Goal: Transaction & Acquisition: Purchase product/service

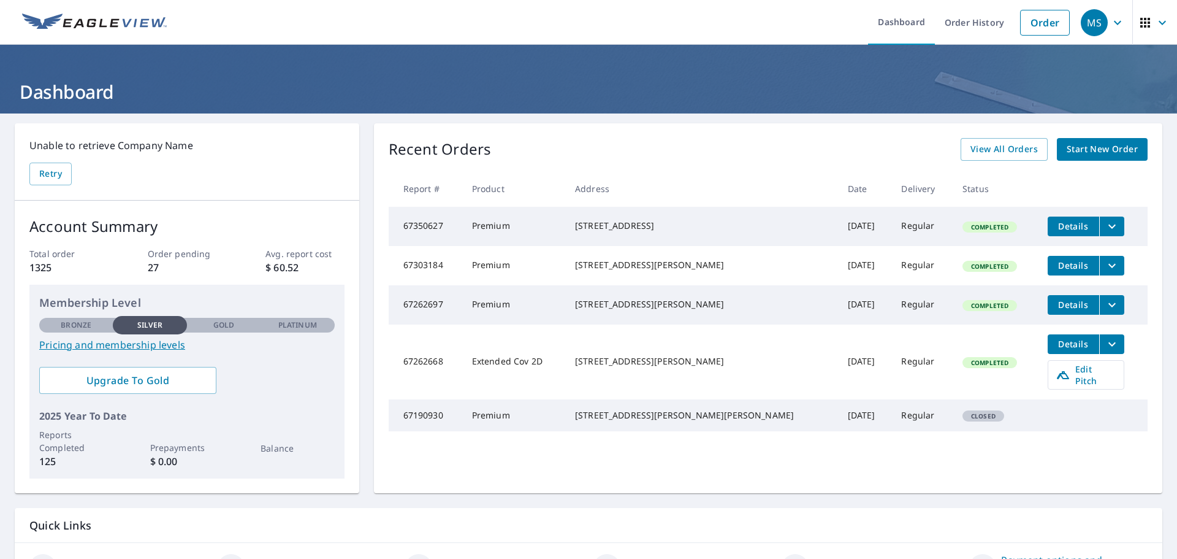
click at [1071, 143] on span "Start New Order" at bounding box center [1102, 149] width 71 height 15
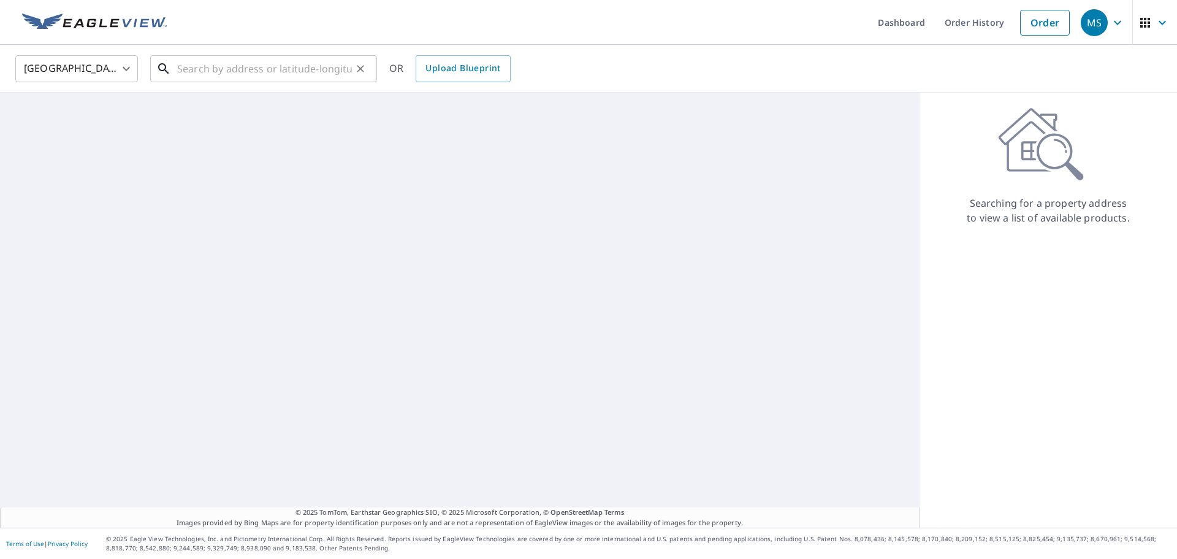
click at [213, 76] on input "text" at bounding box center [264, 69] width 175 height 34
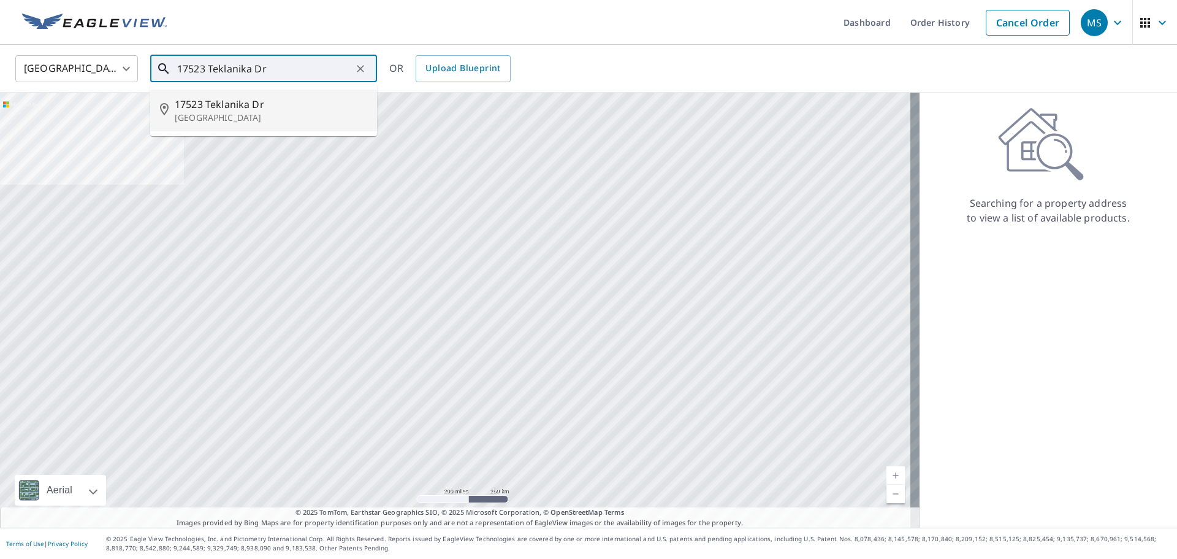
click at [240, 100] on span "17523 Teklanika Dr" at bounding box center [271, 104] width 193 height 15
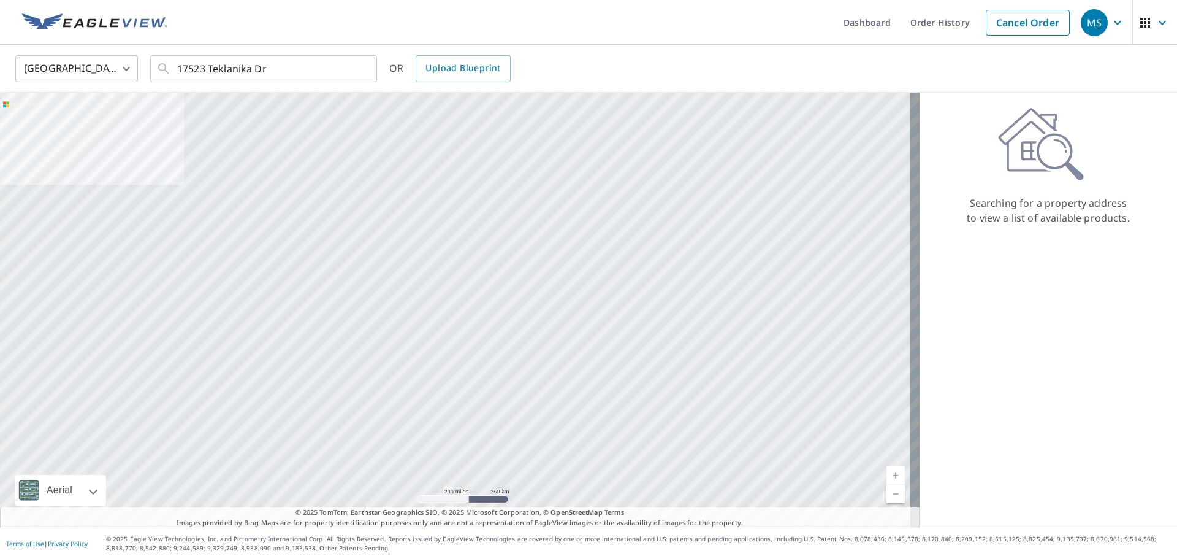
type input "[STREET_ADDRESS]"
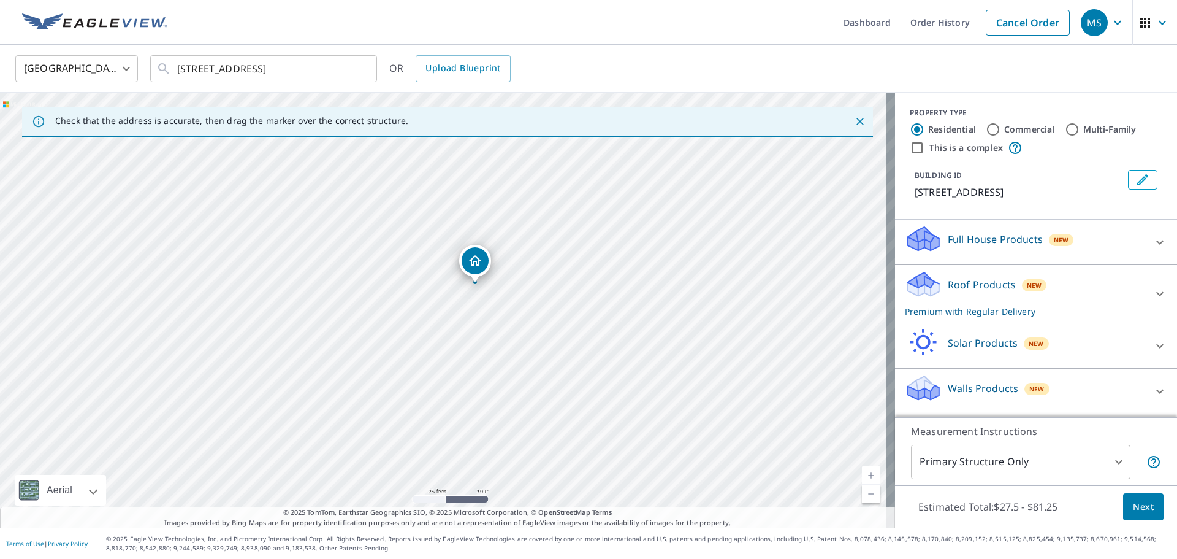
drag, startPoint x: 503, startPoint y: 254, endPoint x: 482, endPoint y: 261, distance: 22.1
click at [1133, 500] on span "Next" at bounding box center [1143, 506] width 21 height 15
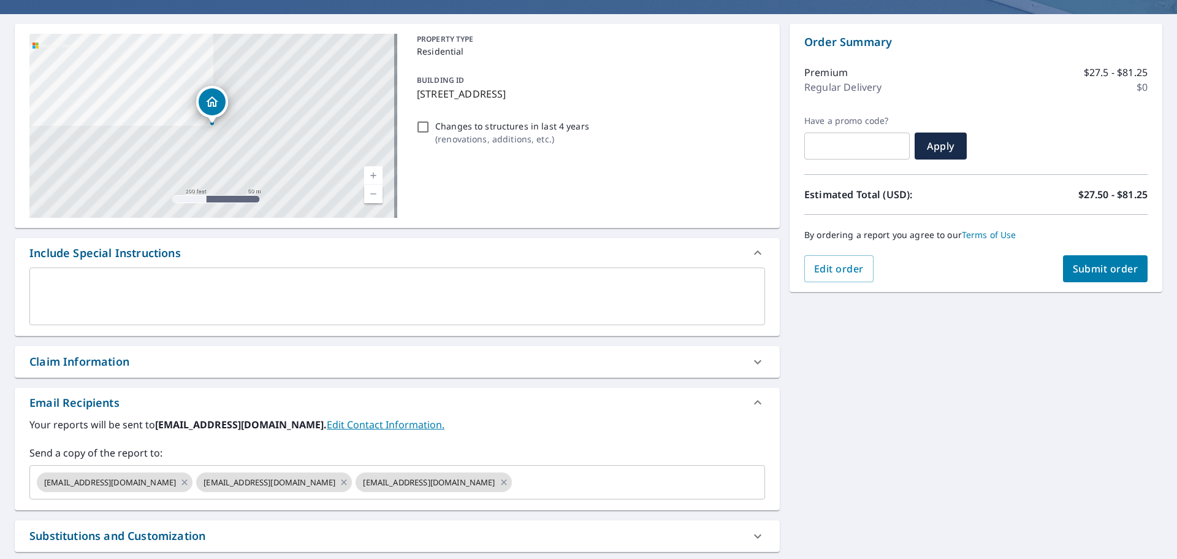
scroll to position [213, 0]
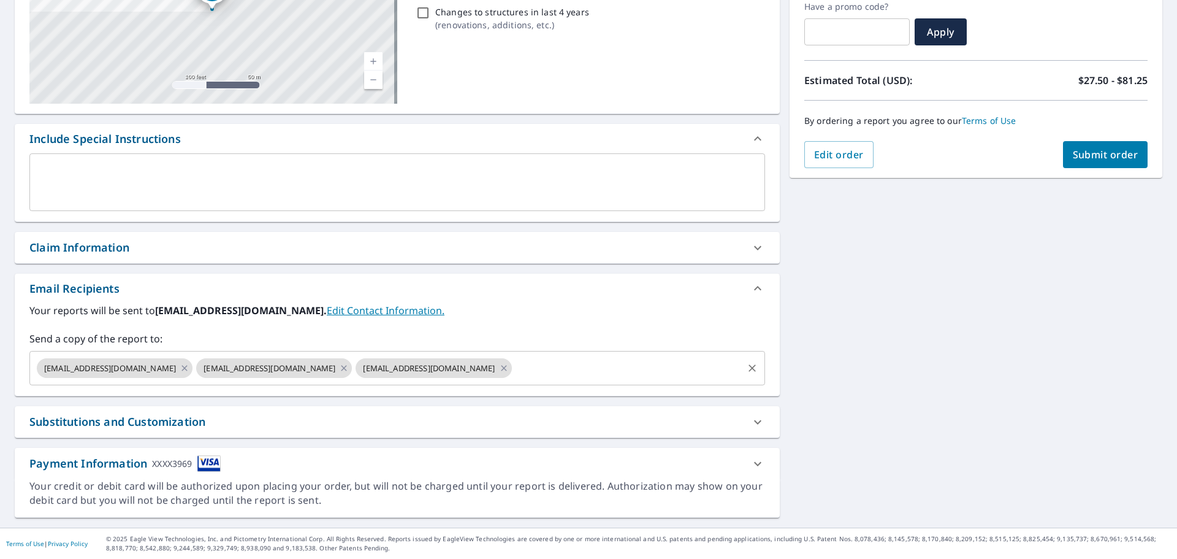
click at [332, 365] on span "[EMAIL_ADDRESS][DOMAIN_NAME]" at bounding box center [269, 368] width 147 height 12
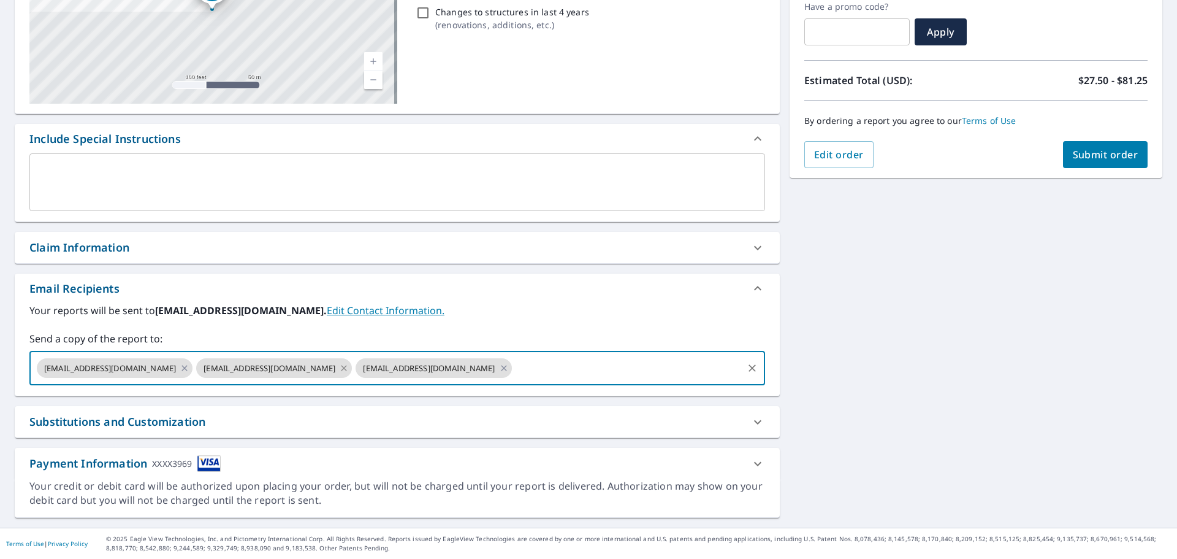
click at [342, 367] on icon at bounding box center [345, 368] width 6 height 6
click at [1089, 151] on span "Submit order" at bounding box center [1106, 154] width 66 height 13
checkbox input "true"
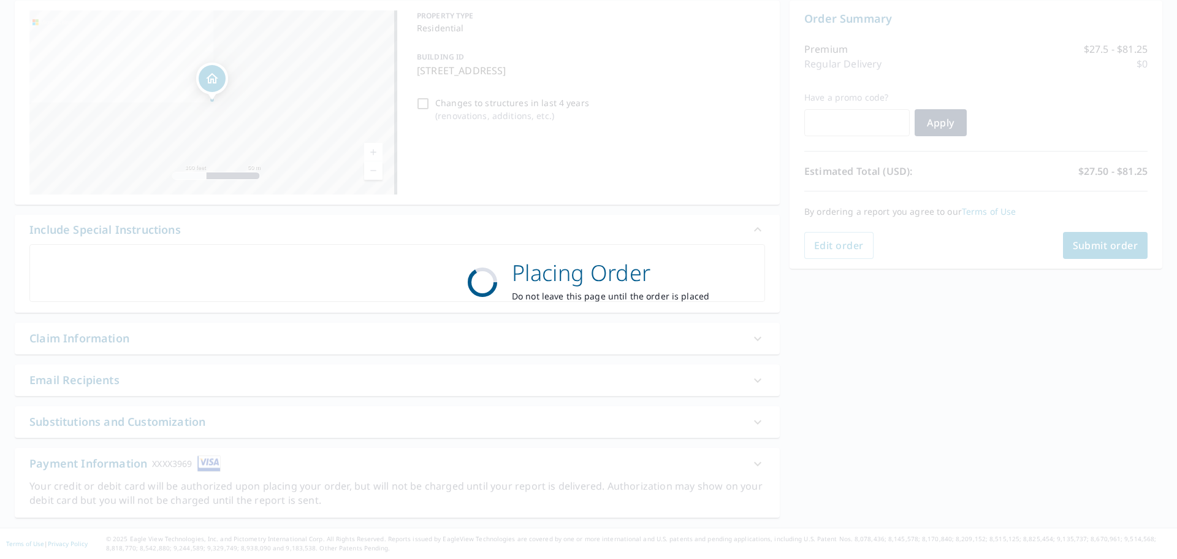
scroll to position [123, 0]
